Goal: Task Accomplishment & Management: Use online tool/utility

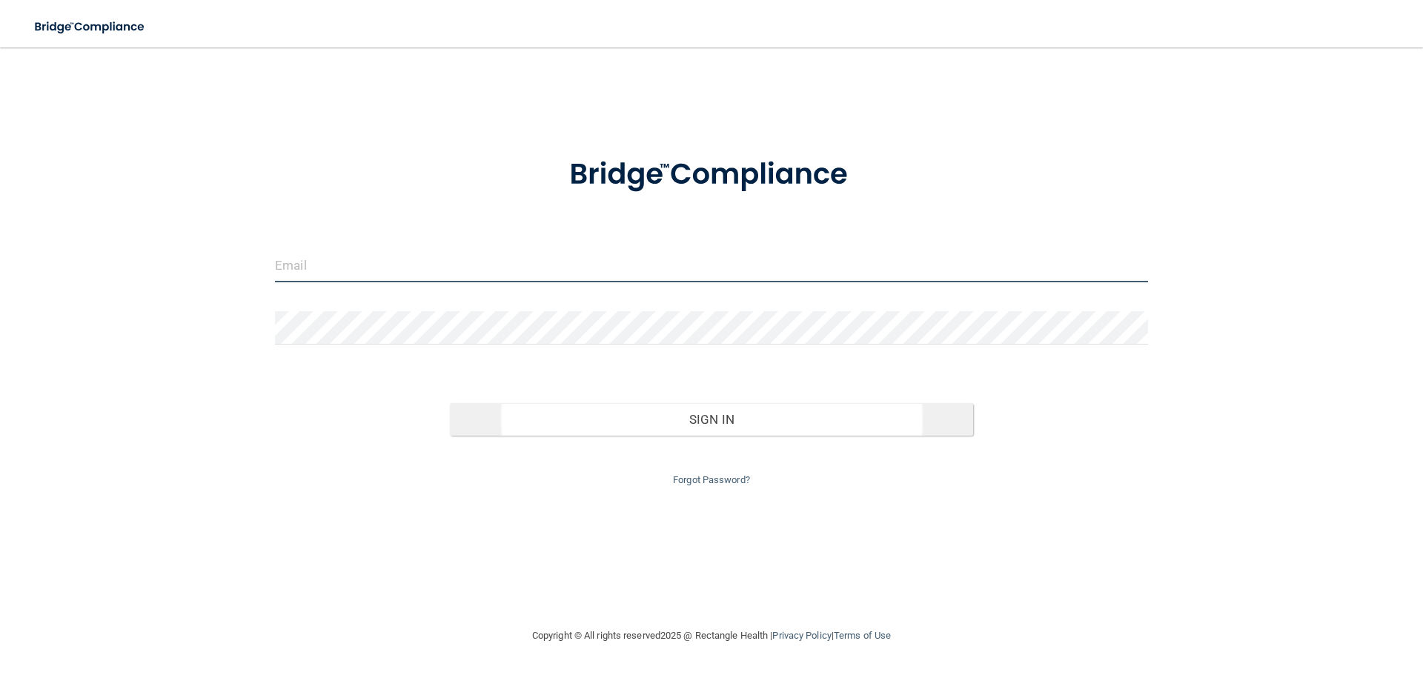
type input "[EMAIL_ADDRESS][DOMAIN_NAME]"
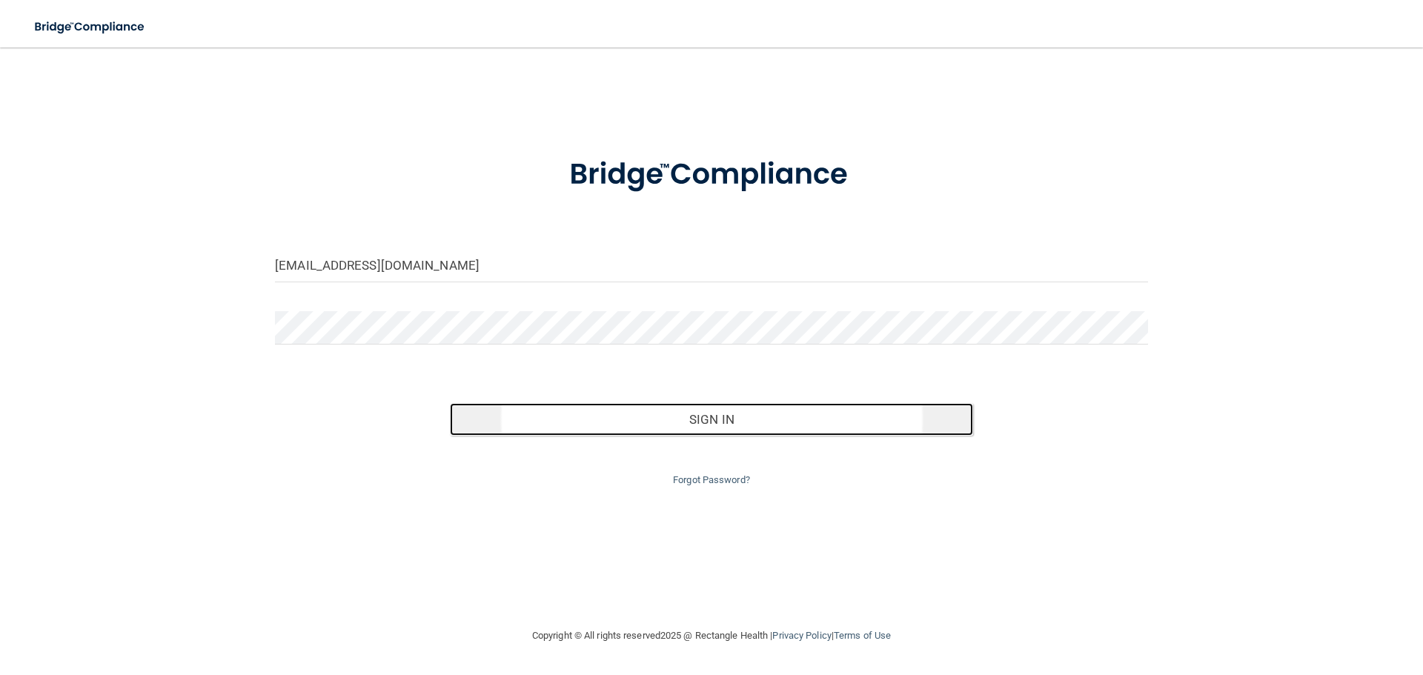
click at [737, 421] on button "Sign In" at bounding box center [712, 419] width 524 height 33
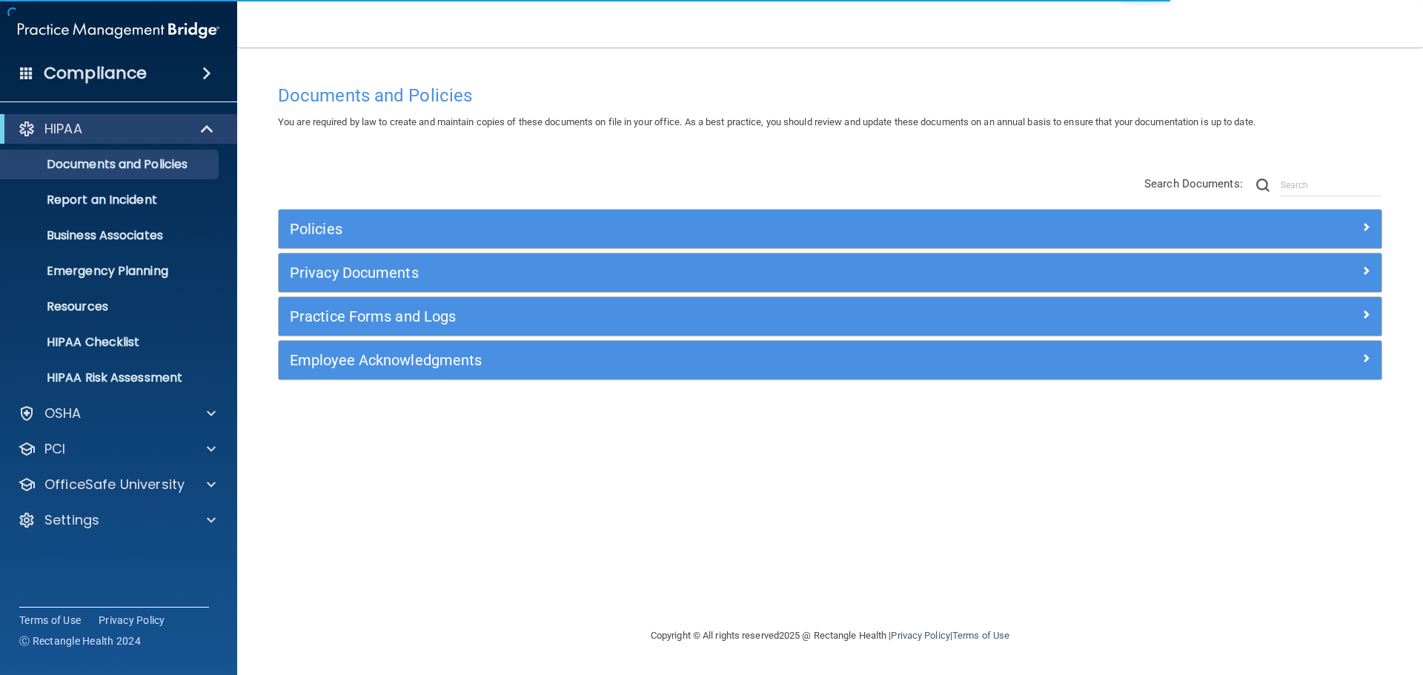
click at [137, 179] on ul "Documents and Policies Report an Incident Business Associates Emergency Plannin…" at bounding box center [119, 268] width 268 height 249
click at [136, 198] on p "Report an Incident" at bounding box center [111, 200] width 202 height 15
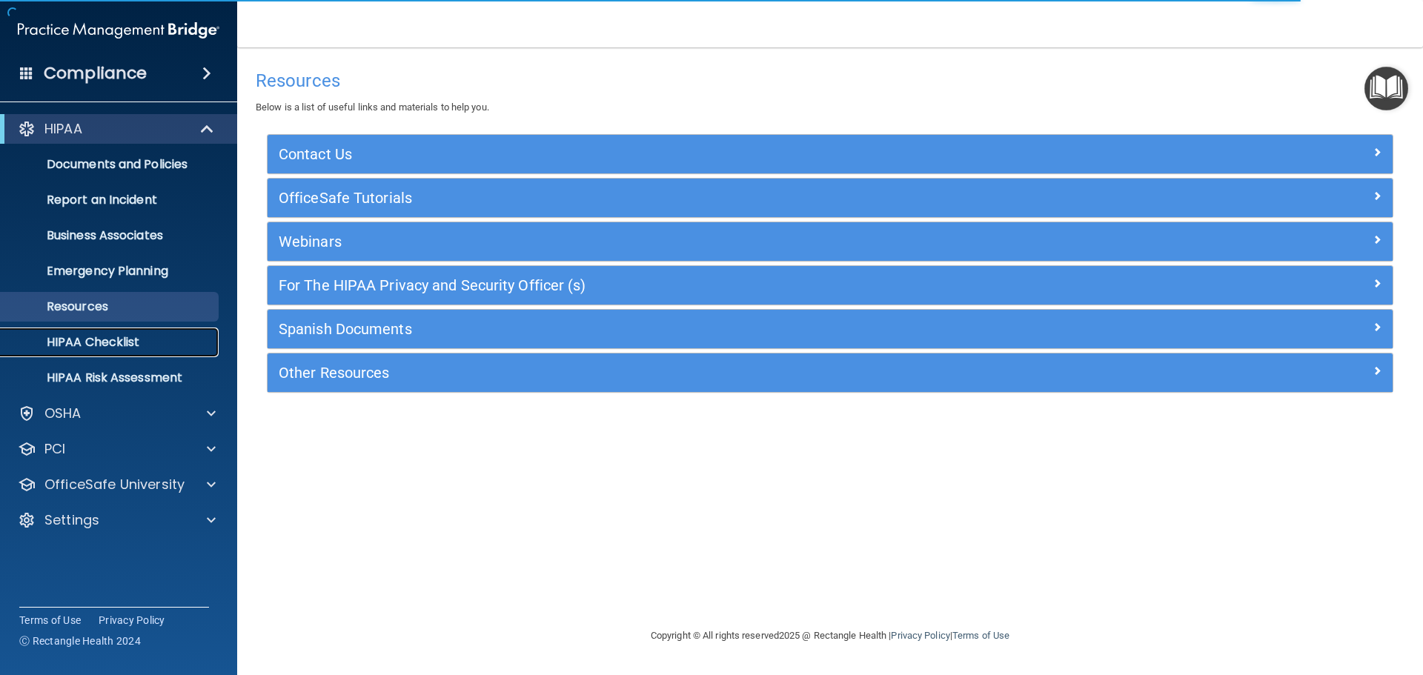
click at [102, 345] on p "HIPAA Checklist" at bounding box center [111, 342] width 202 height 15
